Goal: Check status: Check status

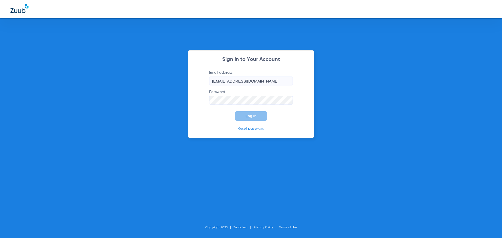
type input "[EMAIL_ADDRESS][DOMAIN_NAME]"
click at [235, 111] on button "Log In" at bounding box center [251, 115] width 32 height 9
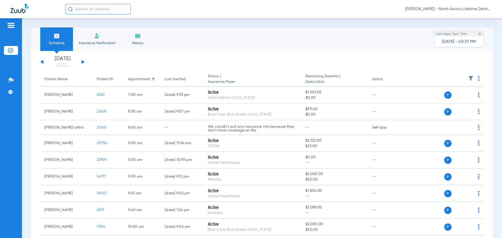
click at [82, 61] on button at bounding box center [83, 62] width 3 height 4
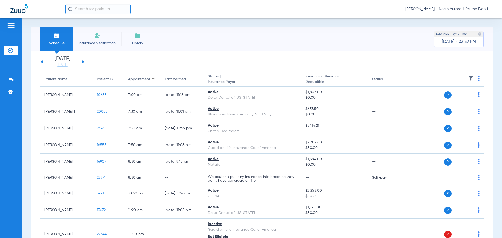
click at [82, 61] on button at bounding box center [83, 62] width 3 height 4
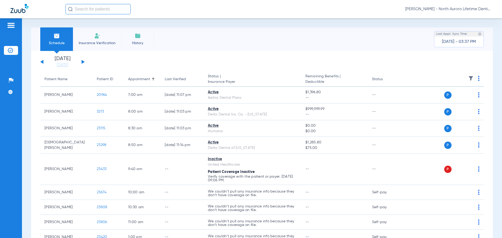
click at [82, 61] on button at bounding box center [83, 62] width 3 height 4
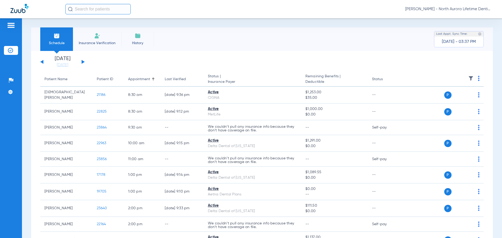
click at [82, 61] on button at bounding box center [83, 62] width 3 height 4
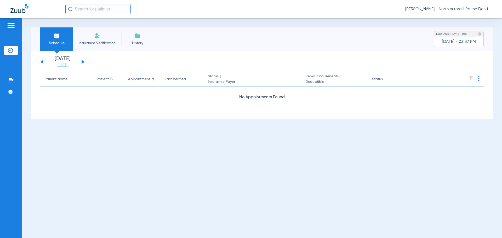
click at [82, 61] on button at bounding box center [83, 62] width 3 height 4
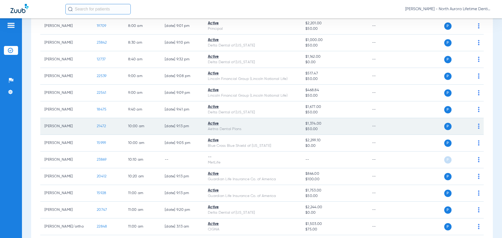
scroll to position [78, 0]
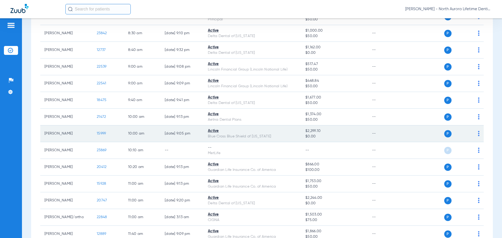
click at [101, 135] on span "15999" at bounding box center [101, 134] width 9 height 4
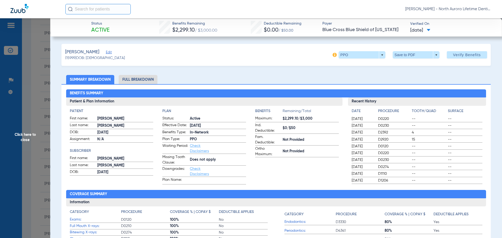
click at [145, 79] on li "Full Breakdown" at bounding box center [138, 79] width 39 height 9
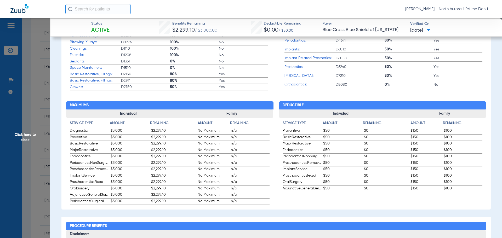
scroll to position [261, 0]
